Goal: Check status: Check status

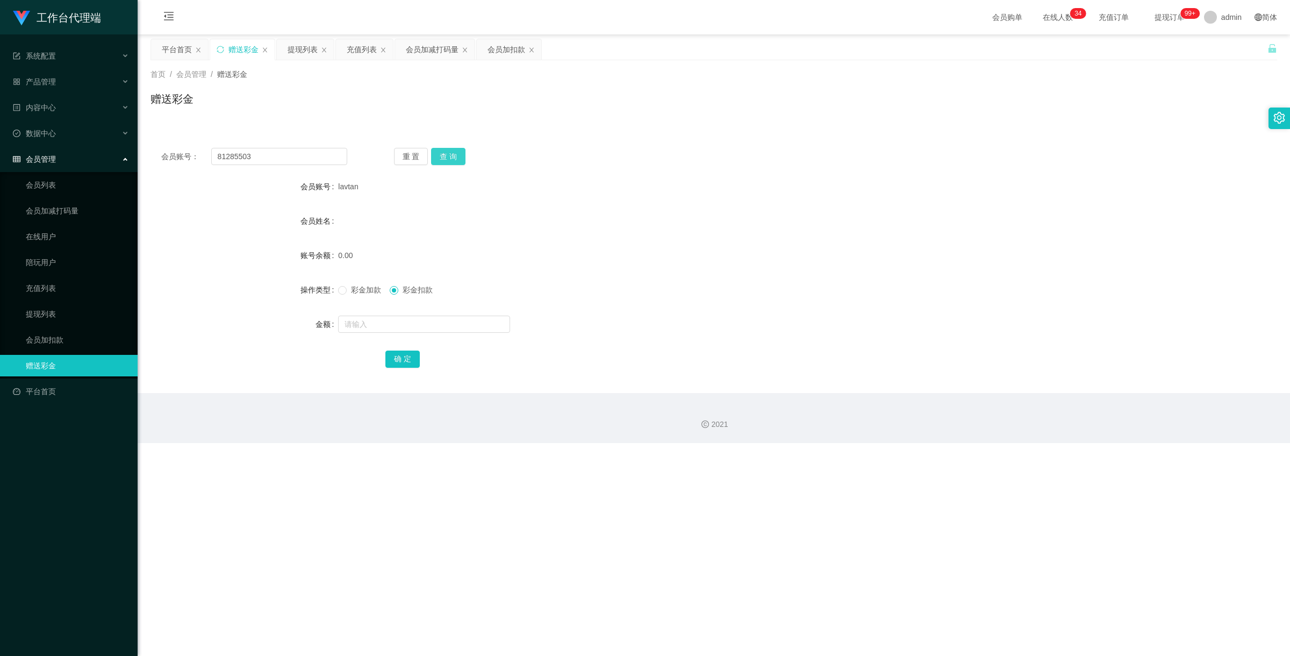
type input "81285503"
click at [449, 160] on button "查 询" at bounding box center [448, 156] width 34 height 17
drag, startPoint x: 283, startPoint y: 154, endPoint x: 159, endPoint y: 156, distance: 123.6
click at [159, 156] on div "会员账号： 81285503 重 置 查 询" at bounding box center [713, 156] width 1126 height 17
click at [451, 155] on button "查 询" at bounding box center [448, 156] width 34 height 17
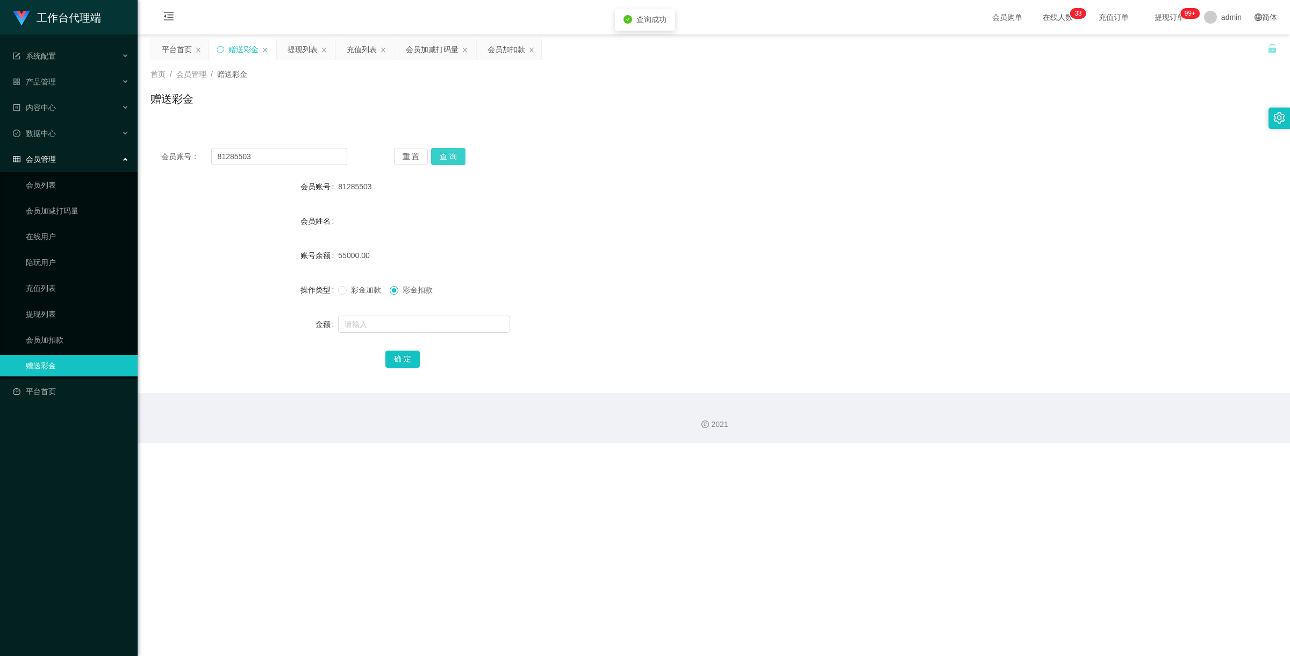
click at [452, 159] on button "查 询" at bounding box center [448, 156] width 34 height 17
drag, startPoint x: 278, startPoint y: 154, endPoint x: 175, endPoint y: 128, distance: 106.4
click at [175, 128] on div "会员账号： 81285503 重 置 查 询 会员账号 81285503 会员姓名 账号余额 55000.00 操作类型 彩金加款 彩金扣款 金额 确 定" at bounding box center [713, 258] width 1126 height 269
paste input "Mfig99"
type input "Mfig99"
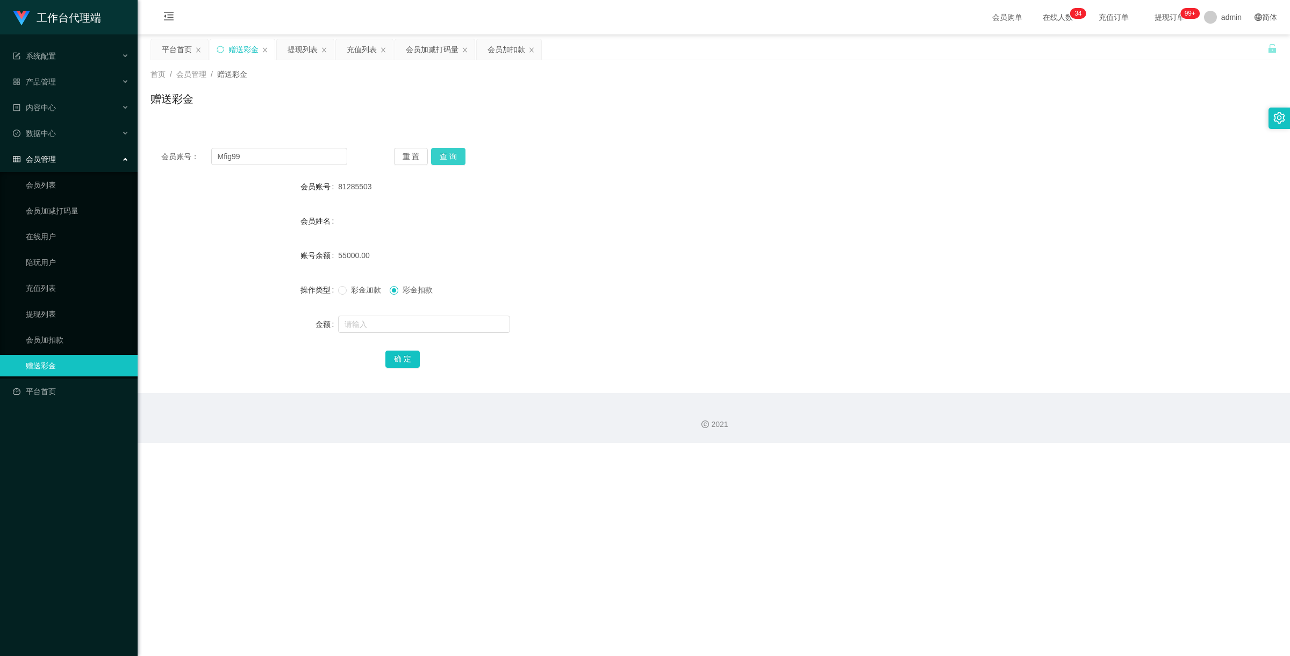
click at [441, 151] on button "查 询" at bounding box center [448, 156] width 34 height 17
click at [60, 288] on link "充值列表" at bounding box center [77, 287] width 103 height 21
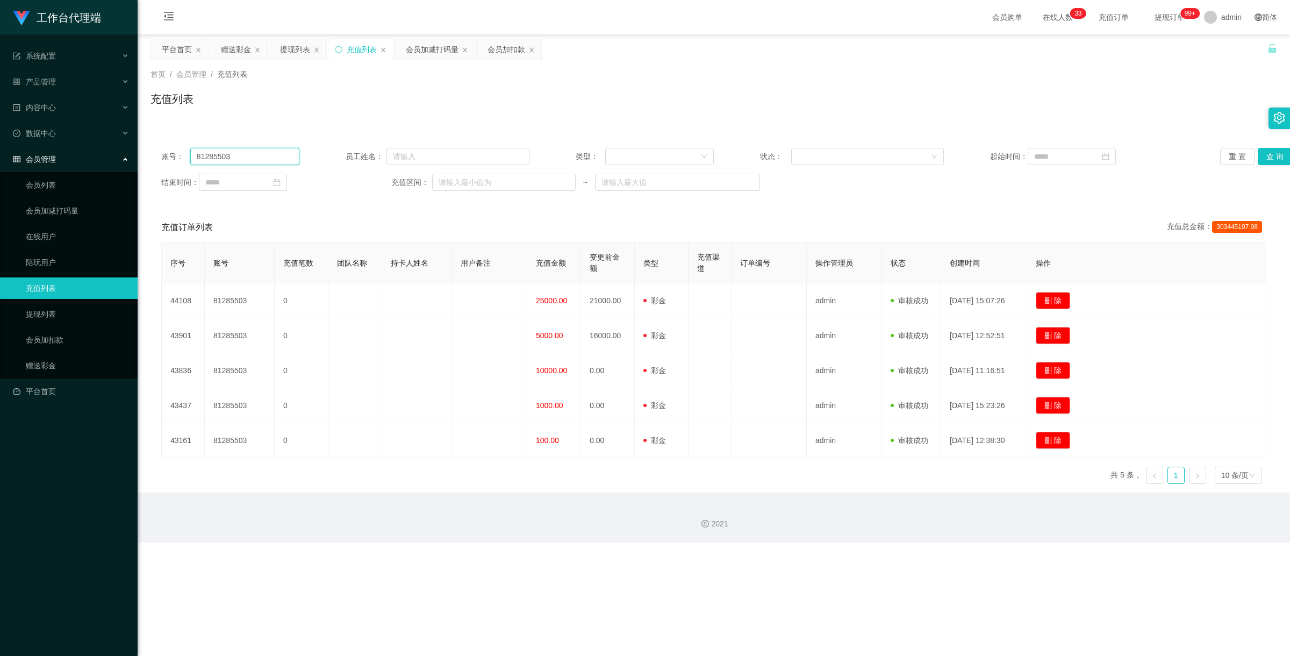
drag, startPoint x: 242, startPoint y: 157, endPoint x: 78, endPoint y: 94, distance: 175.8
click at [78, 94] on section "工作台代理端 系统配置 系统配置列表 管理员列表 管理员分组 systemPays 产品管理 产品列表 产品预设置 开奖记录 注单管理 即时注单 内容中心 站…" at bounding box center [645, 271] width 1290 height 542
paste input "Mfig99"
type input "Mfig99"
click at [1261, 161] on button "查 询" at bounding box center [1275, 156] width 34 height 17
